Goal: Information Seeking & Learning: Learn about a topic

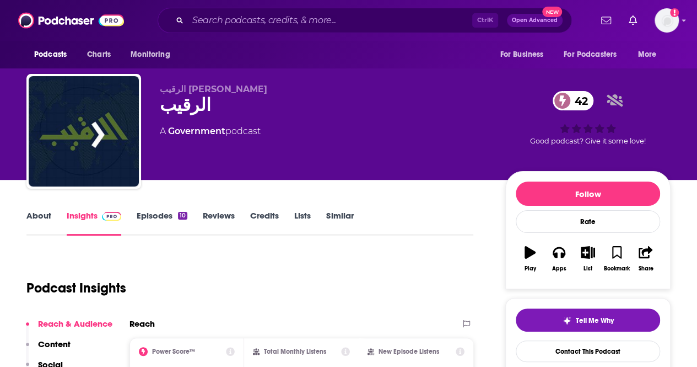
click at [163, 218] on link "Episodes 10" at bounding box center [162, 222] width 51 height 25
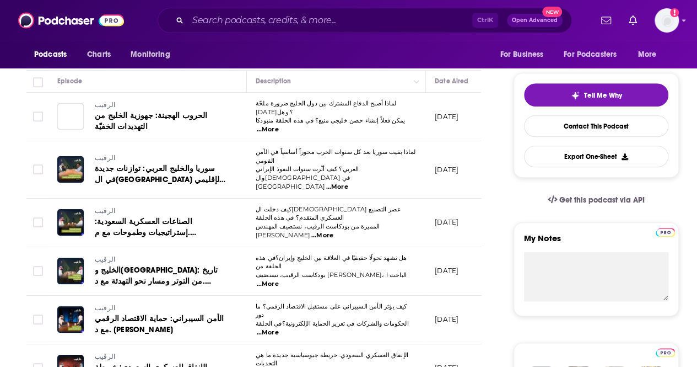
scroll to position [165, 0]
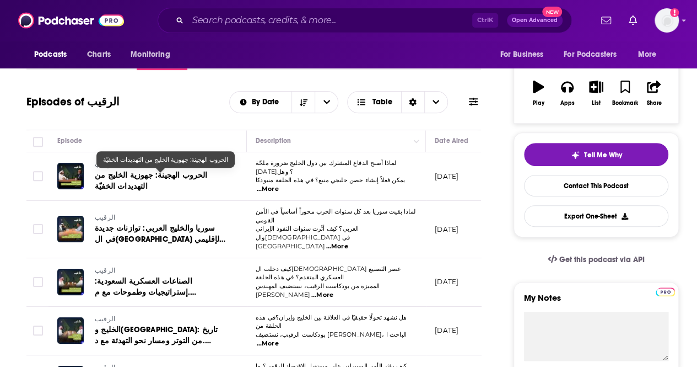
click at [171, 174] on span "الحروب الهجينة: جهوزية الخليج من التهديدات الخفيّة" at bounding box center [151, 180] width 112 height 20
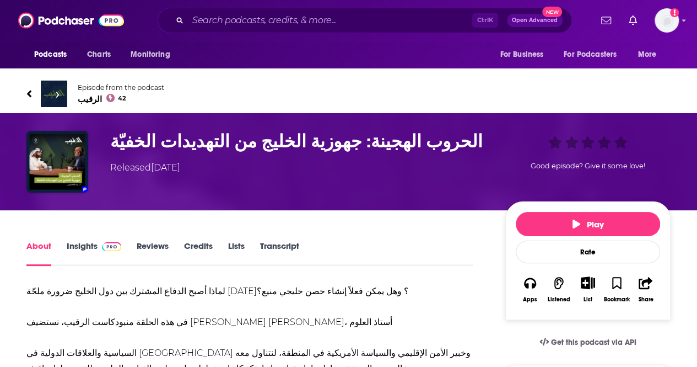
click at [80, 249] on link "Insights" at bounding box center [94, 252] width 55 height 25
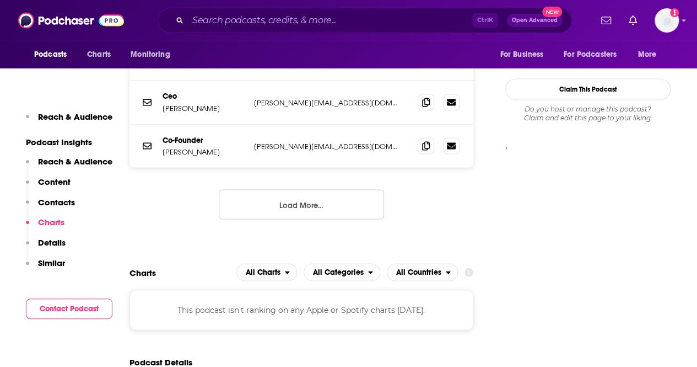
scroll to position [937, 0]
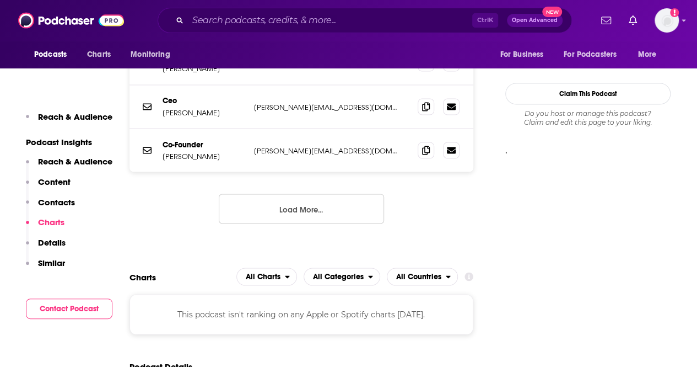
click at [272, 206] on button "Load More..." at bounding box center [301, 208] width 165 height 30
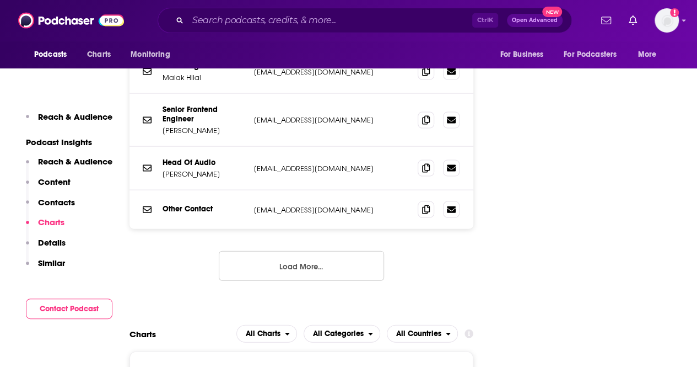
scroll to position [1213, 0]
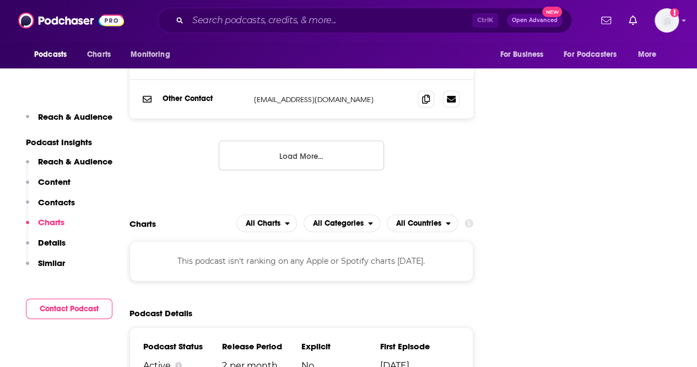
click at [290, 141] on button "Load More..." at bounding box center [301, 156] width 165 height 30
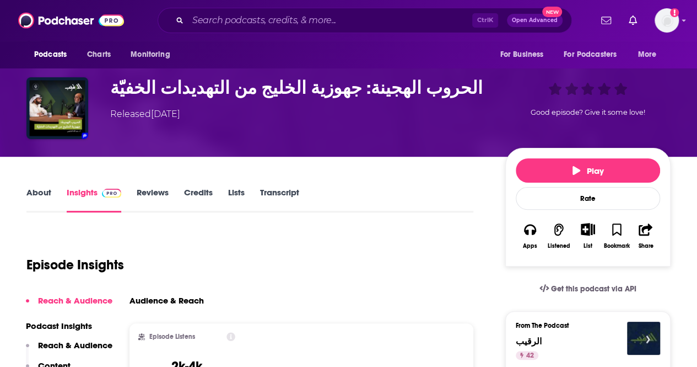
scroll to position [0, 0]
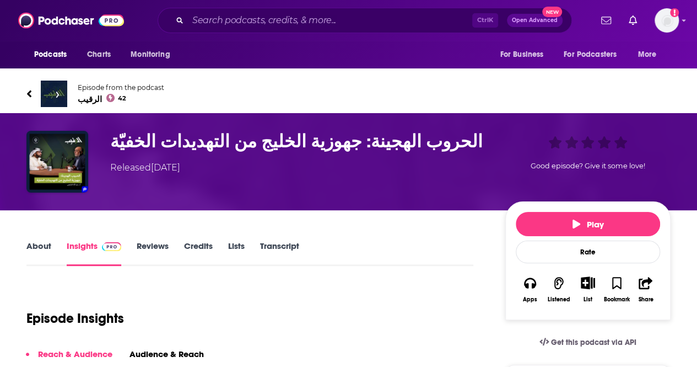
click at [38, 244] on link "About" at bounding box center [38, 252] width 25 height 25
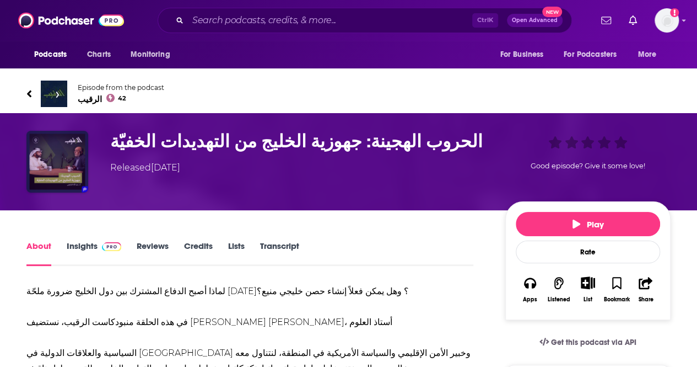
click at [73, 167] on img "الحروب الهجينة: جهوزية الخليج من التهديدات الخفيّة" at bounding box center [57, 162] width 62 height 62
click at [96, 251] on link "Insights" at bounding box center [94, 252] width 55 height 25
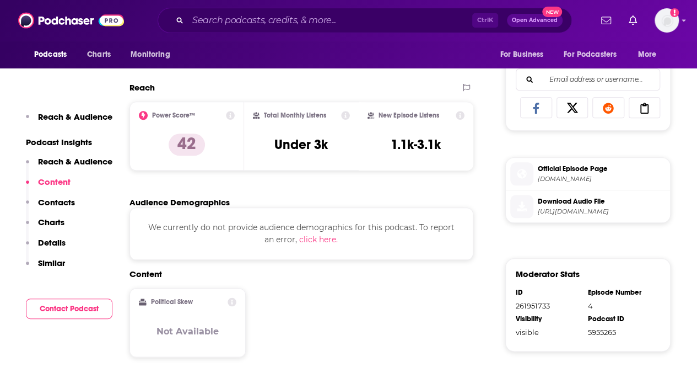
scroll to position [221, 0]
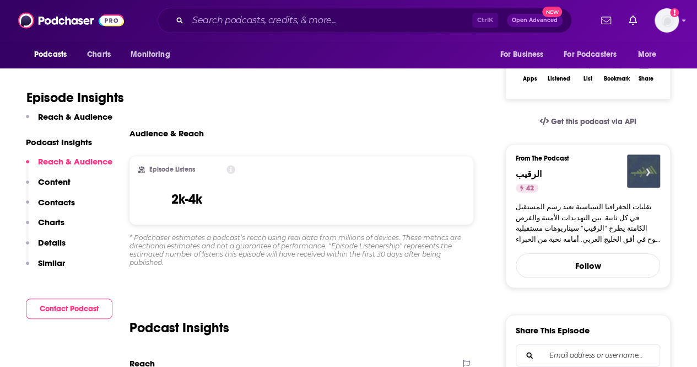
click at [633, 170] on img "الرقيب" at bounding box center [643, 170] width 33 height 33
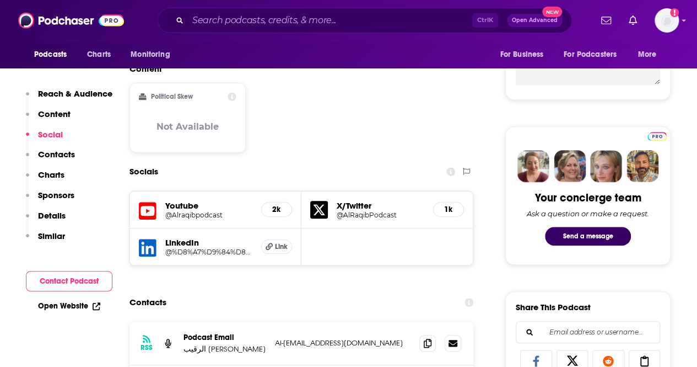
scroll to position [496, 0]
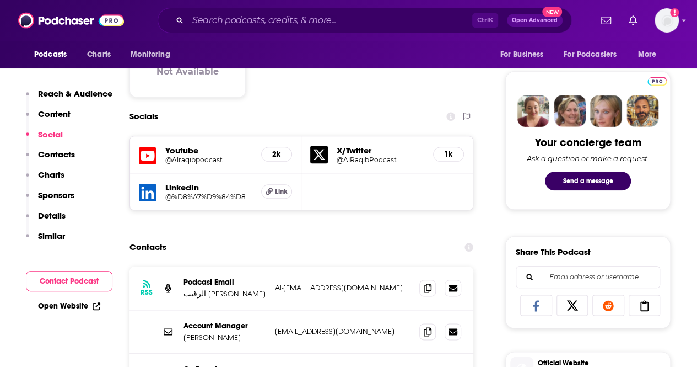
drag, startPoint x: 186, startPoint y: 152, endPoint x: 177, endPoint y: 162, distance: 13.3
click at [177, 162] on h5 "@Alraqibpodcast" at bounding box center [208, 159] width 87 height 8
